Goal: Task Accomplishment & Management: Complete application form

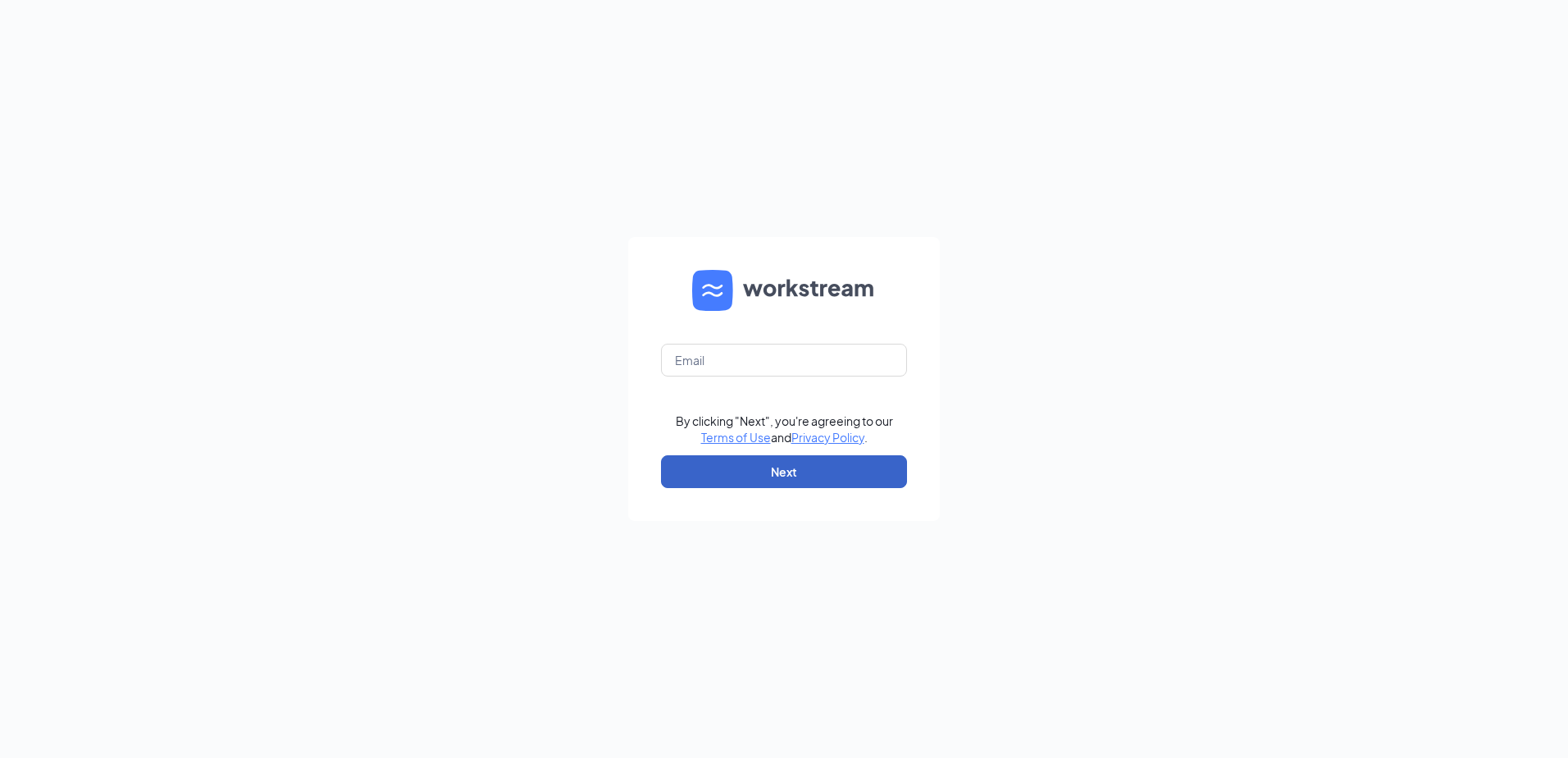
click at [776, 478] on button "Next" at bounding box center [784, 471] width 246 height 32
click at [814, 361] on input "text" at bounding box center [784, 360] width 246 height 32
type input "[EMAIL_ADDRESS][DOMAIN_NAME]"
drag, startPoint x: 787, startPoint y: 474, endPoint x: 787, endPoint y: 485, distance: 11.0
click at [787, 485] on button "Next" at bounding box center [784, 471] width 246 height 32
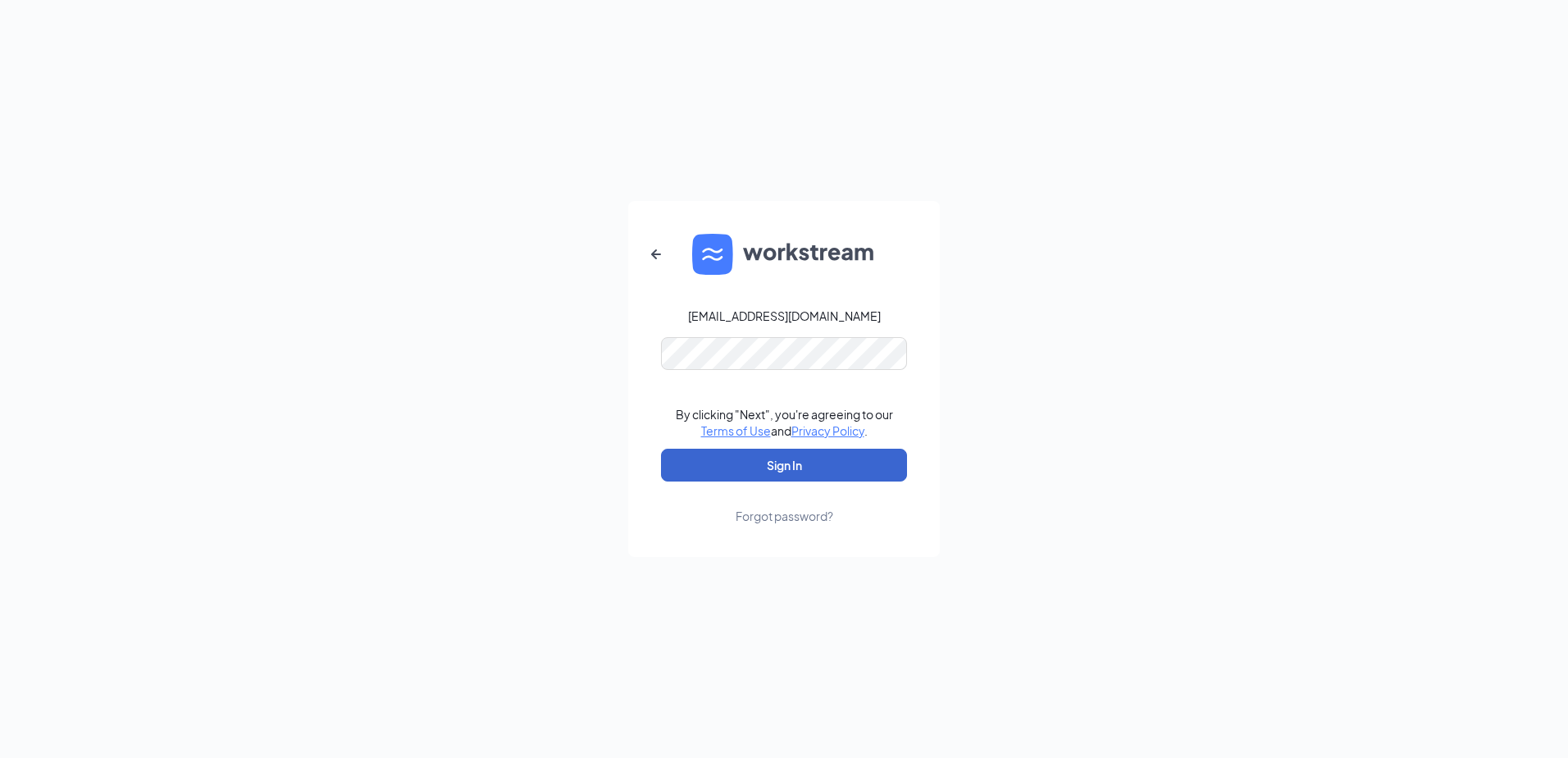
click at [791, 474] on button "Sign In" at bounding box center [784, 464] width 246 height 32
click at [800, 471] on button "Sign In" at bounding box center [784, 464] width 246 height 32
click at [791, 458] on button "Sign In" at bounding box center [784, 464] width 246 height 32
click at [827, 461] on button "Sign In" at bounding box center [784, 464] width 246 height 32
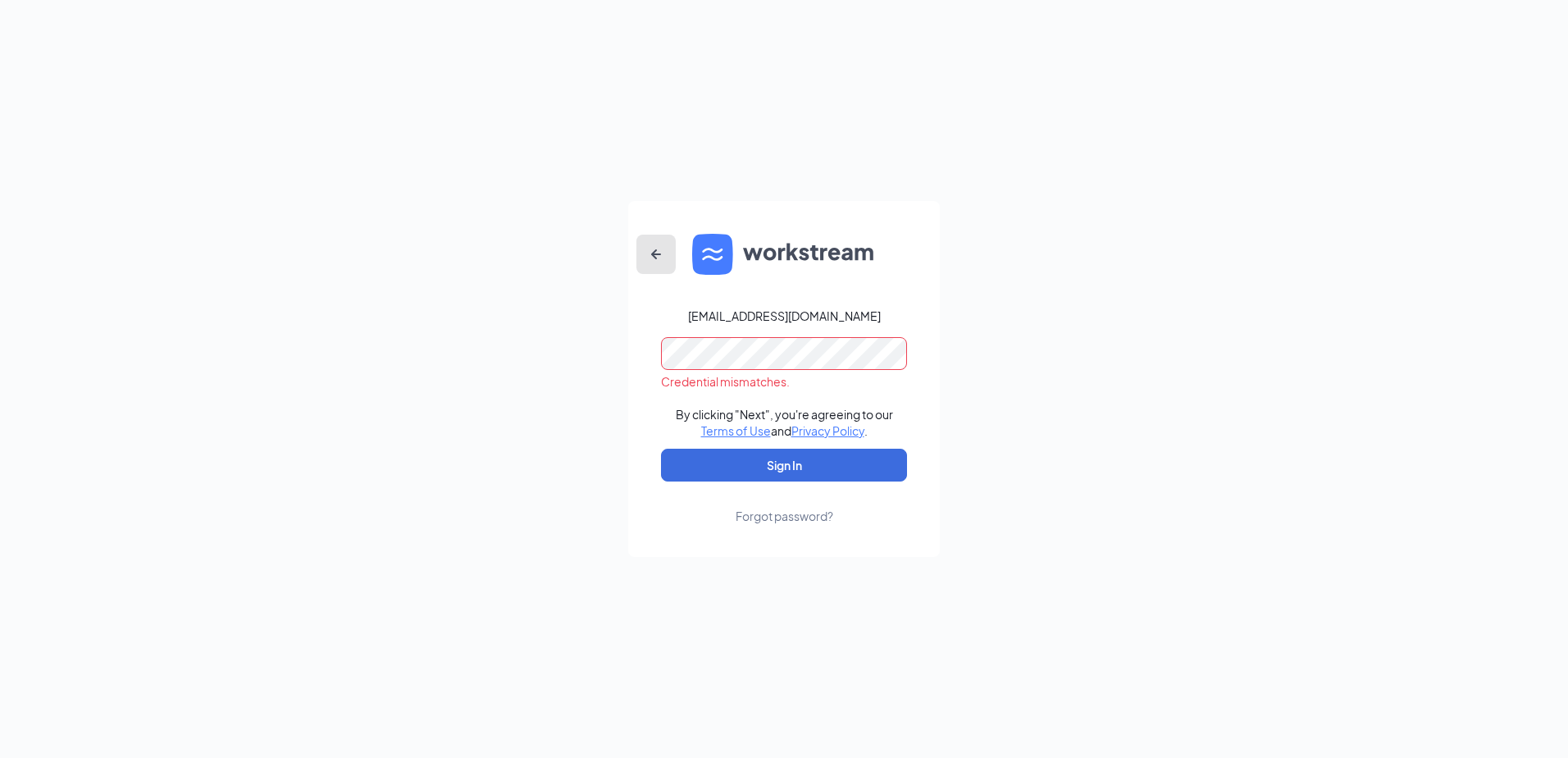
click at [662, 263] on icon "ArrowLeftNew" at bounding box center [655, 253] width 19 height 19
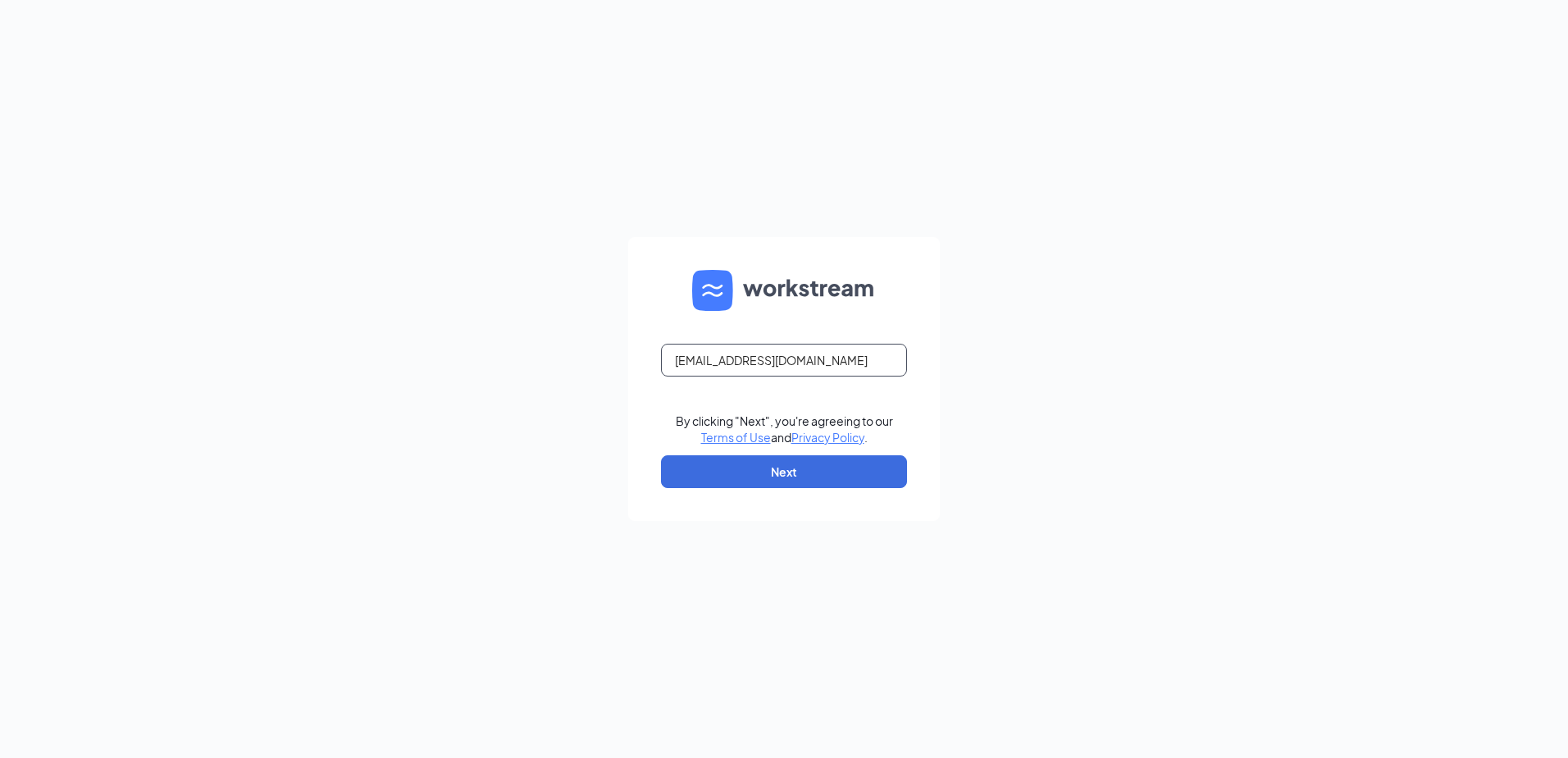
click at [820, 370] on input "[EMAIL_ADDRESS][DOMAIN_NAME]" at bounding box center [784, 360] width 246 height 32
click at [784, 359] on input "[EMAIL_ADDRESS][DOMAIN_NAME]" at bounding box center [784, 360] width 246 height 32
click at [881, 360] on input "[EMAIL_ADDRESS][DOMAIN_NAME]" at bounding box center [784, 360] width 246 height 32
drag, startPoint x: 881, startPoint y: 360, endPoint x: 105, endPoint y: 108, distance: 815.9
click at [128, 97] on div "[EMAIL_ADDRESS][DOMAIN_NAME] By clicking "Next", you're agreeing to our Terms o…" at bounding box center [784, 379] width 1568 height 758
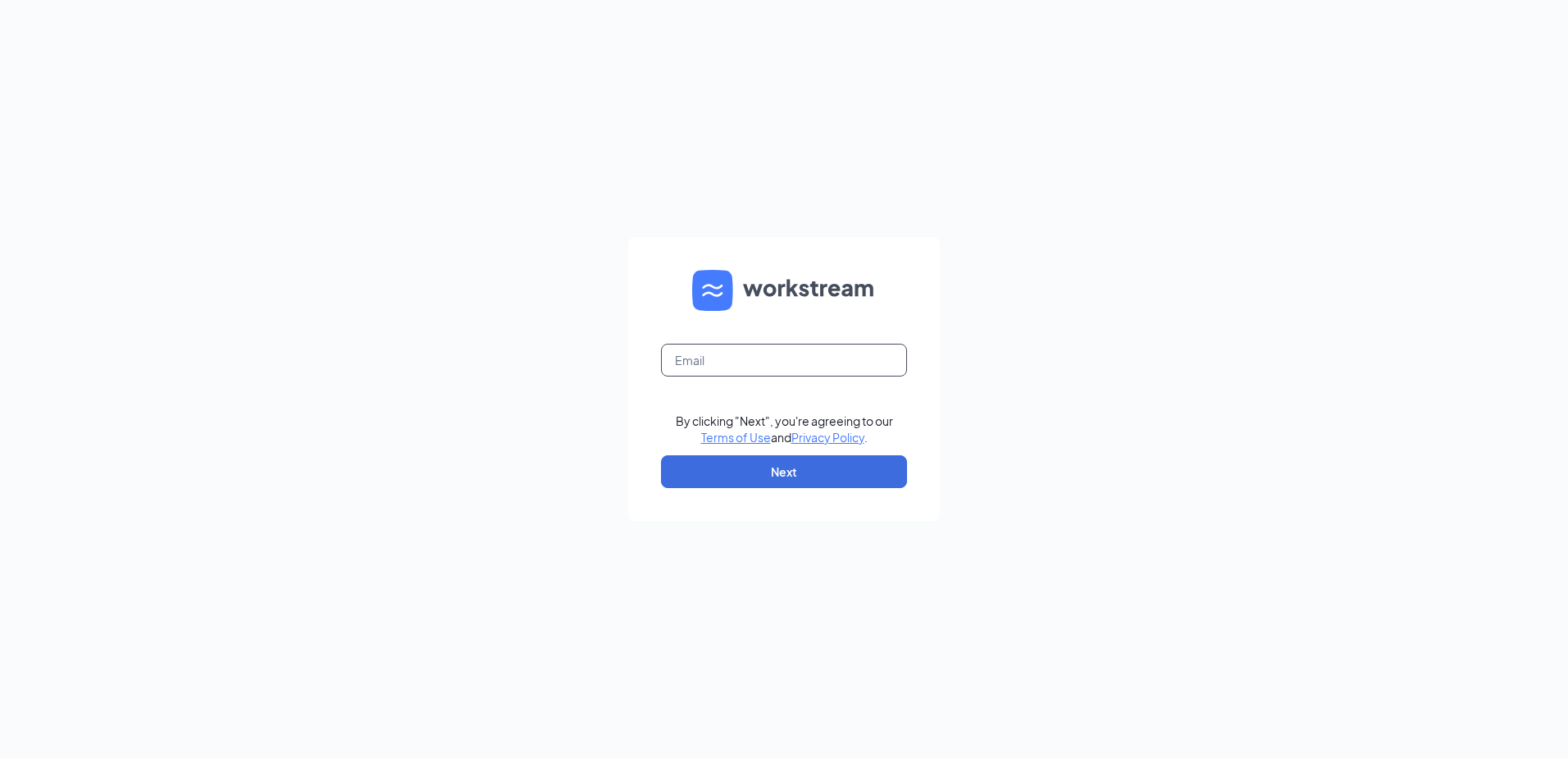
type input "\"
click at [757, 368] on input "\" at bounding box center [784, 360] width 246 height 32
click at [857, 364] on input "text" at bounding box center [784, 360] width 246 height 32
click at [867, 461] on button "Next" at bounding box center [784, 471] width 246 height 32
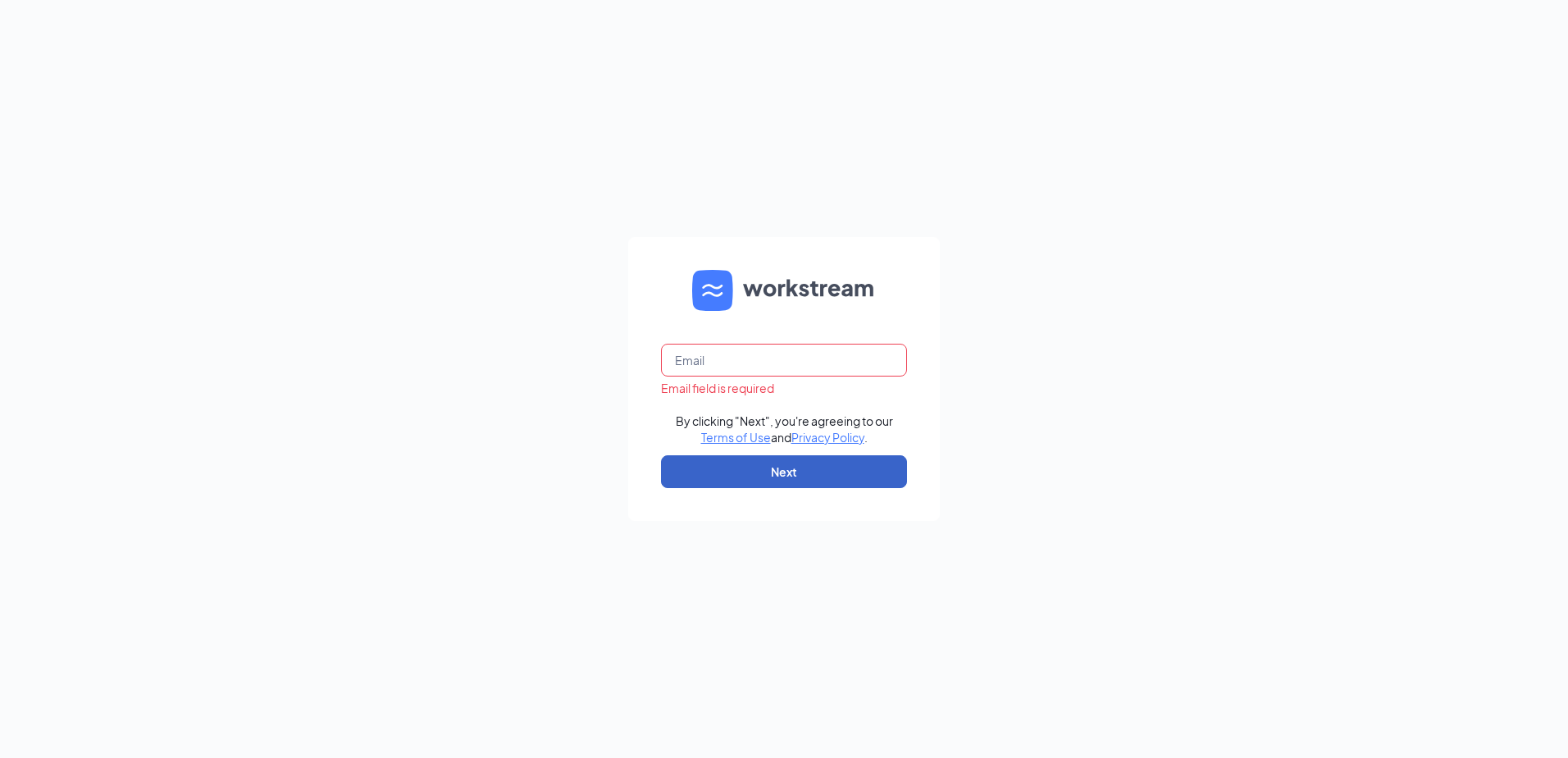
click at [867, 461] on button "Next" at bounding box center [784, 471] width 246 height 32
click at [832, 366] on input "text" at bounding box center [784, 360] width 246 height 32
click at [833, 366] on input "text" at bounding box center [784, 360] width 246 height 32
click at [732, 355] on input "text" at bounding box center [784, 360] width 246 height 32
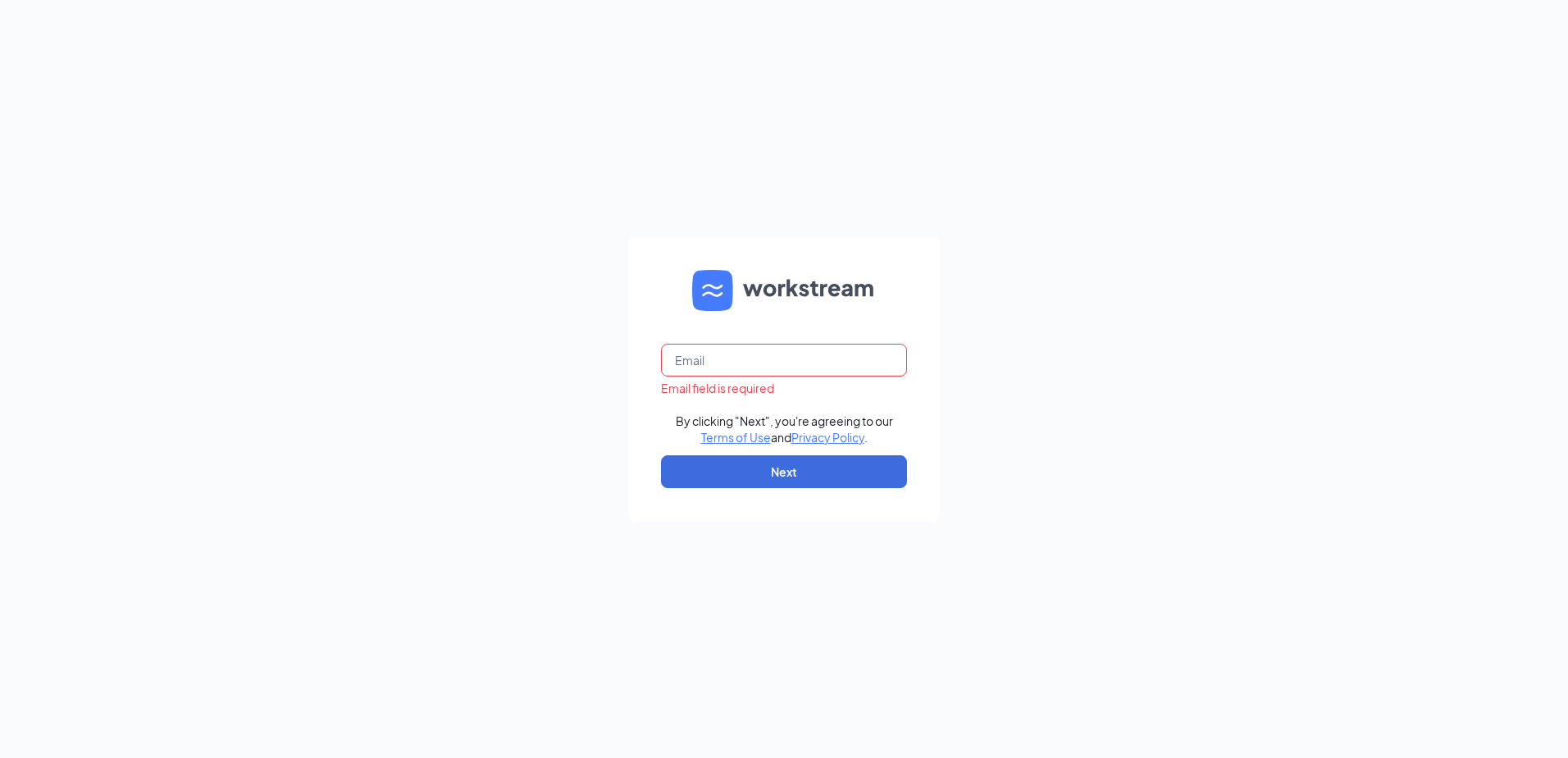
type input "W"
